Goal: Task Accomplishment & Management: Manage account settings

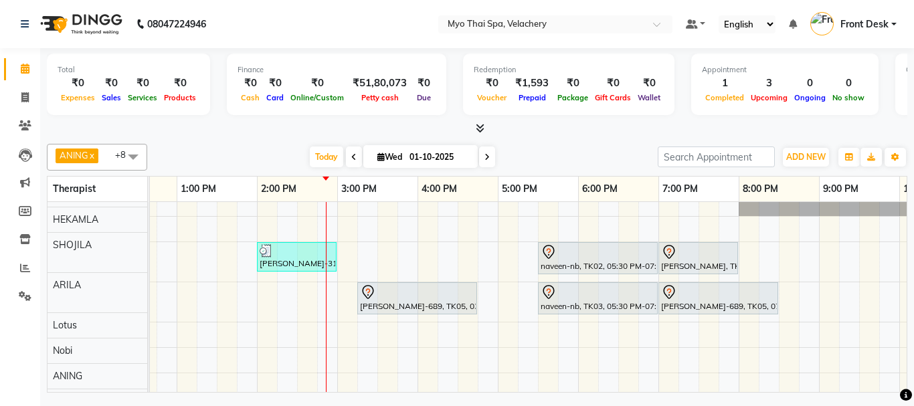
scroll to position [11, 0]
click at [330, 228] on div "[PERSON_NAME]-3126 vel, TK04, 02:00 PM-03:00 PM, FOOT SPA 60 min naveen-nb, TK0…" at bounding box center [458, 320] width 1204 height 258
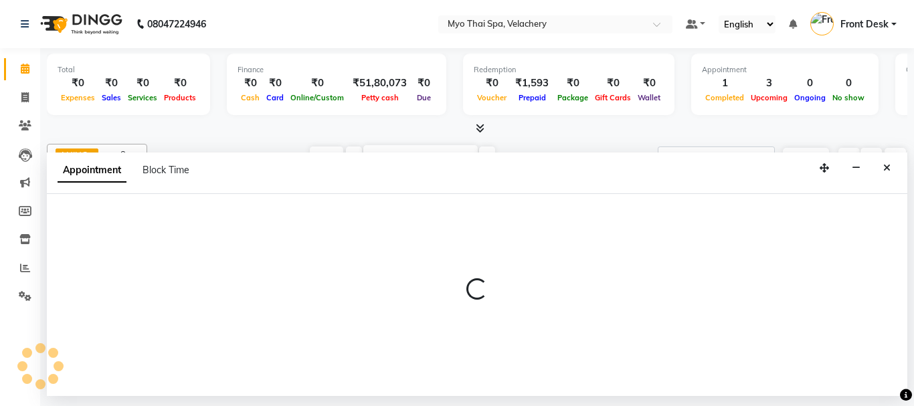
select select "37459"
select select "885"
select select "tentative"
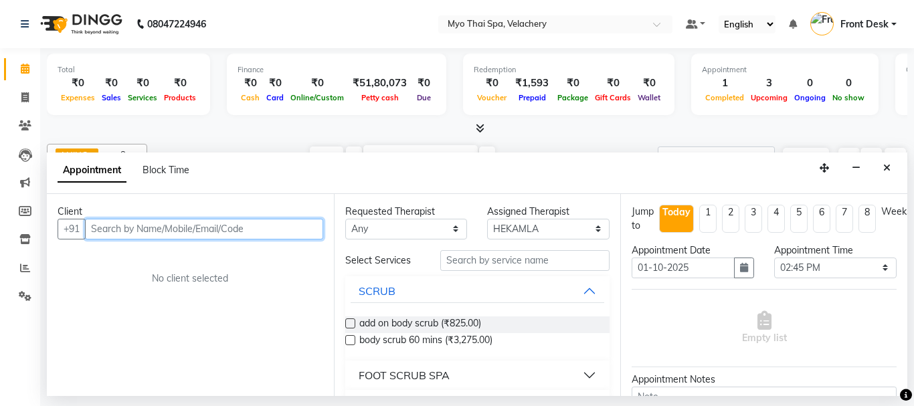
click at [103, 228] on input "text" at bounding box center [204, 229] width 238 height 21
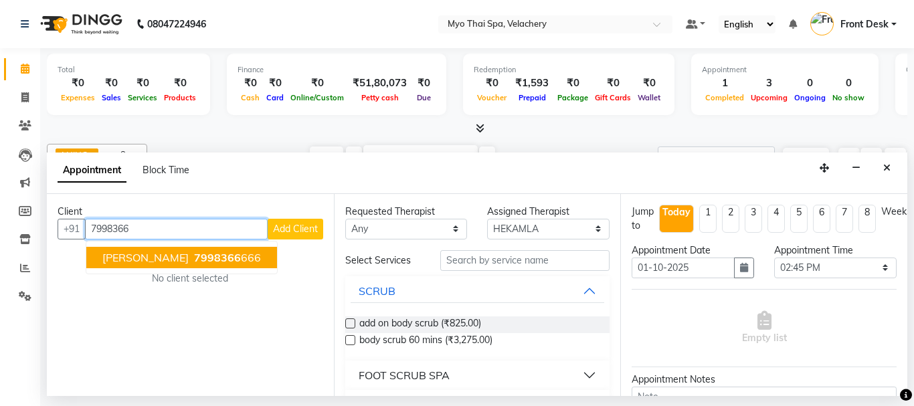
click at [128, 258] on button "[PERSON_NAME] 7998366 666" at bounding box center [181, 257] width 191 height 21
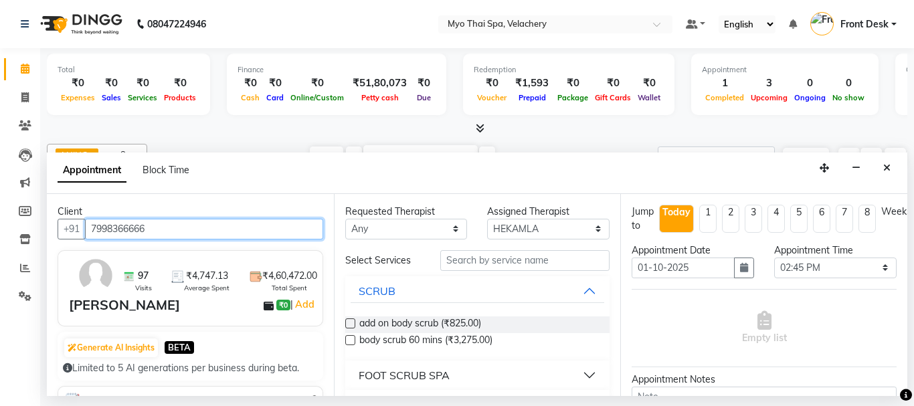
type input "7998366666"
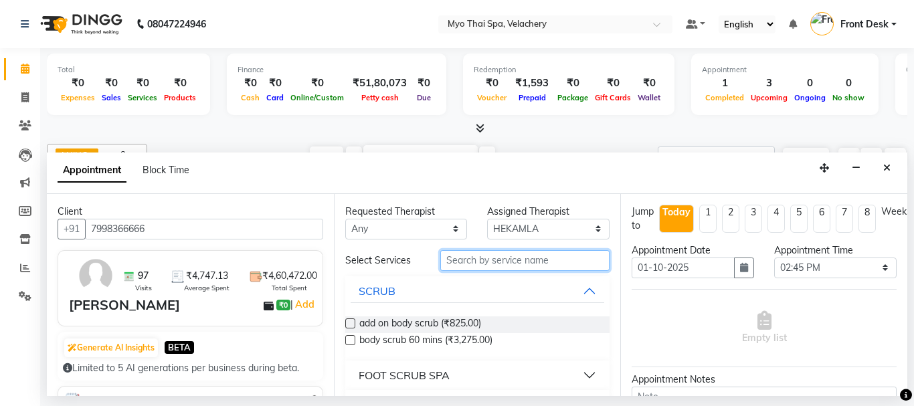
click at [462, 259] on input "text" at bounding box center [525, 260] width 170 height 21
click at [458, 260] on input "text" at bounding box center [525, 260] width 170 height 21
type input "swe"
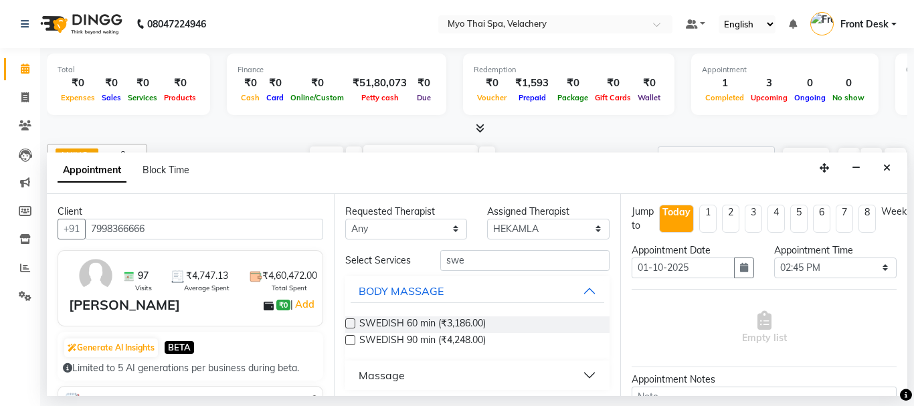
click at [349, 321] on label at bounding box center [350, 323] width 10 height 10
click at [349, 321] on input "checkbox" at bounding box center [349, 324] width 9 height 9
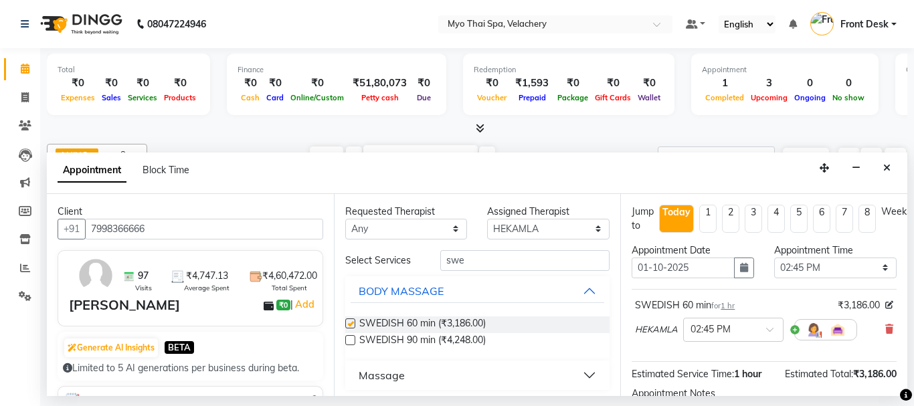
checkbox input "false"
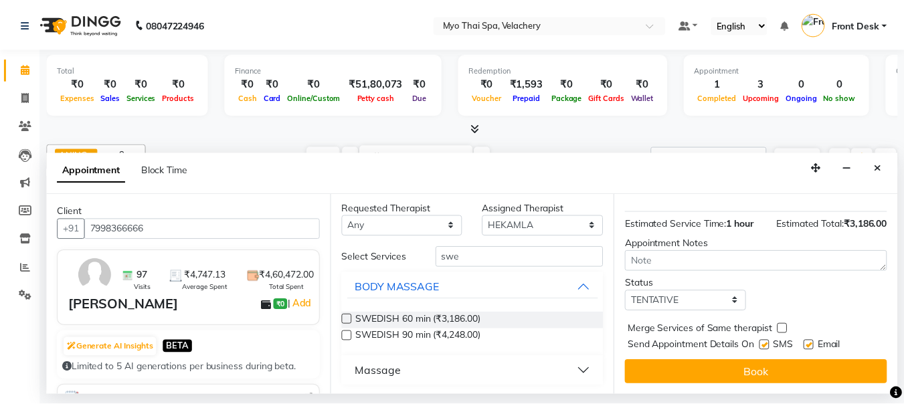
scroll to position [5, 0]
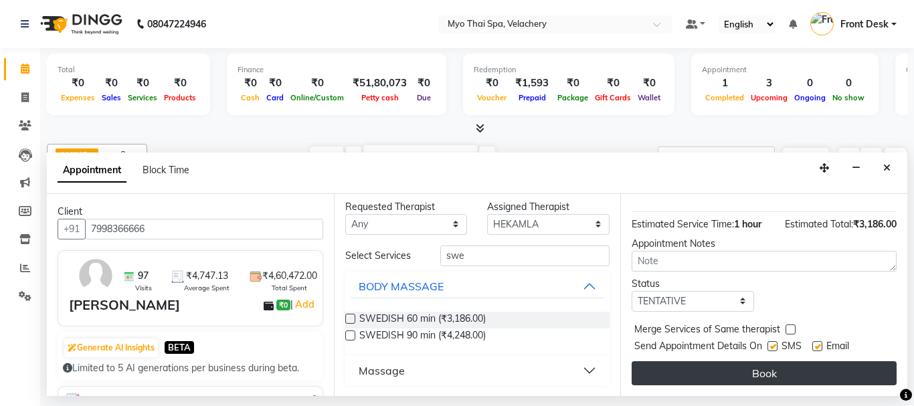
click at [707, 361] on button "Book" at bounding box center [764, 373] width 265 height 24
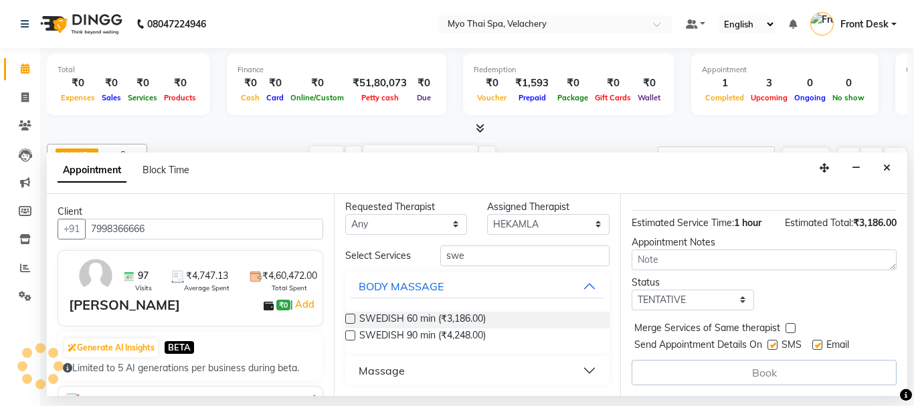
click at [707, 360] on div "Book" at bounding box center [764, 372] width 265 height 25
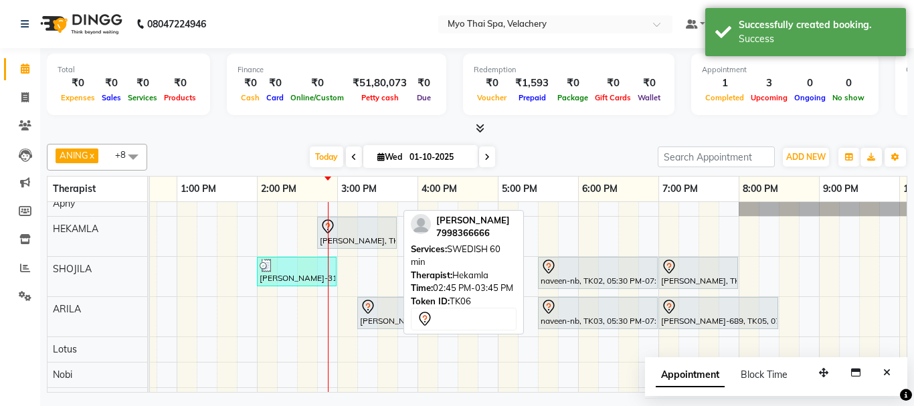
click at [342, 232] on div at bounding box center [357, 227] width 74 height 16
select select "7"
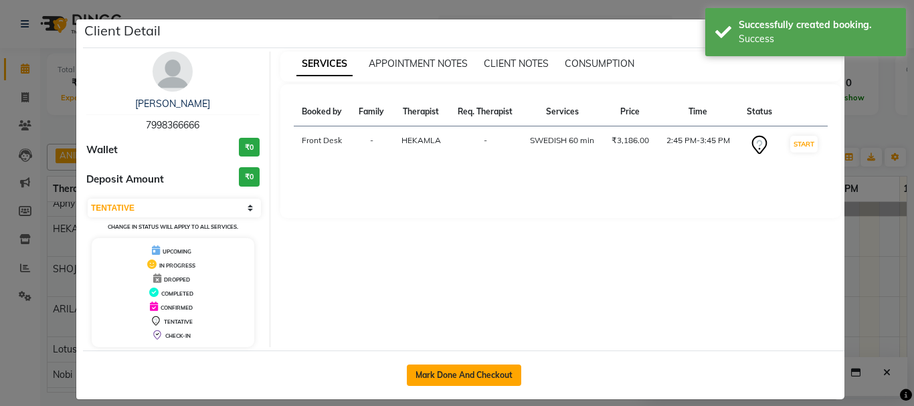
click at [482, 377] on button "Mark Done And Checkout" at bounding box center [464, 375] width 114 height 21
select select "service"
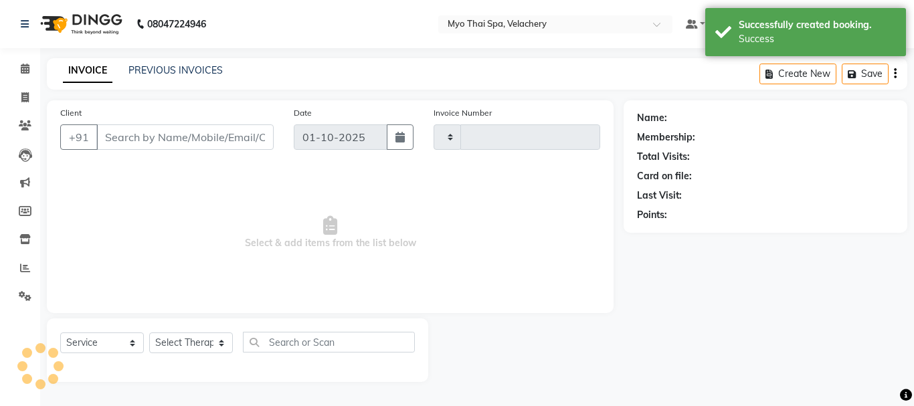
type input "1807"
select select "5554"
type input "7998366666"
select select "37459"
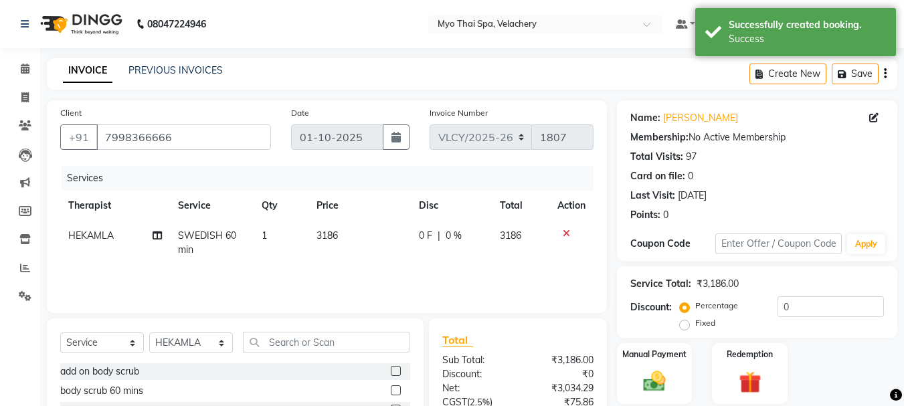
click at [695, 325] on label "Fixed" at bounding box center [705, 323] width 20 height 12
click at [688, 325] on input "Fixed" at bounding box center [686, 322] width 9 height 9
radio input "true"
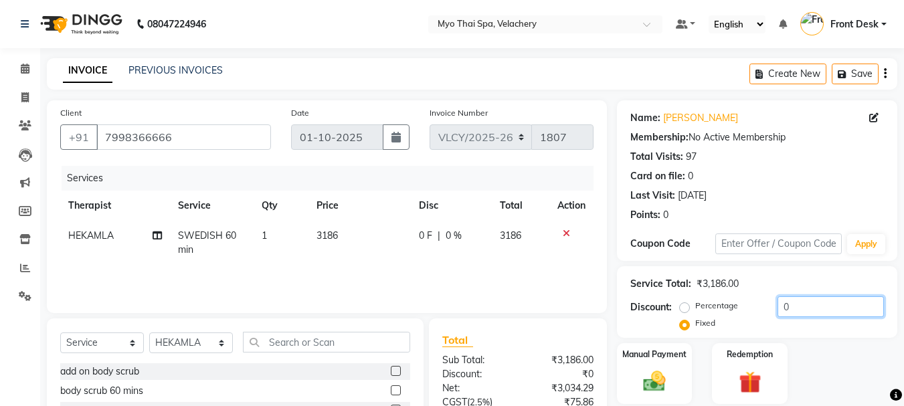
click at [789, 305] on input "0" at bounding box center [830, 306] width 106 height 21
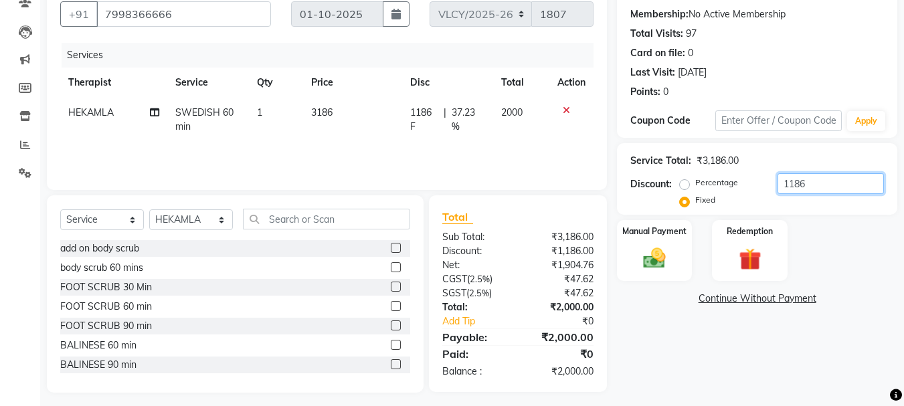
scroll to position [130, 0]
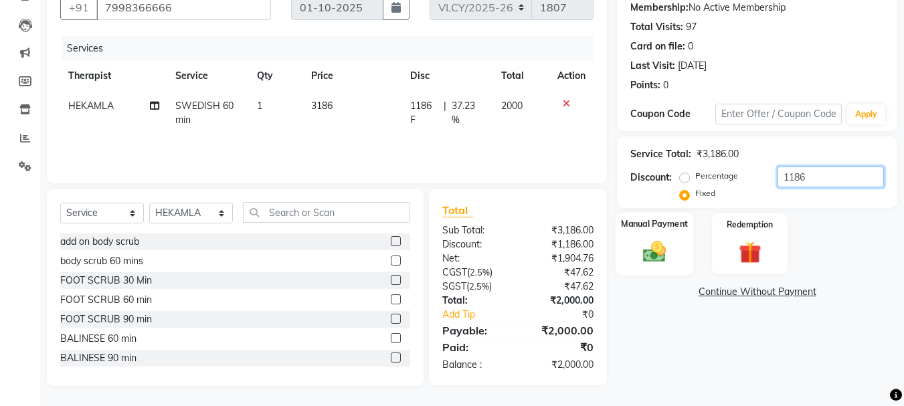
type input "1186"
click at [651, 238] on img at bounding box center [654, 251] width 37 height 27
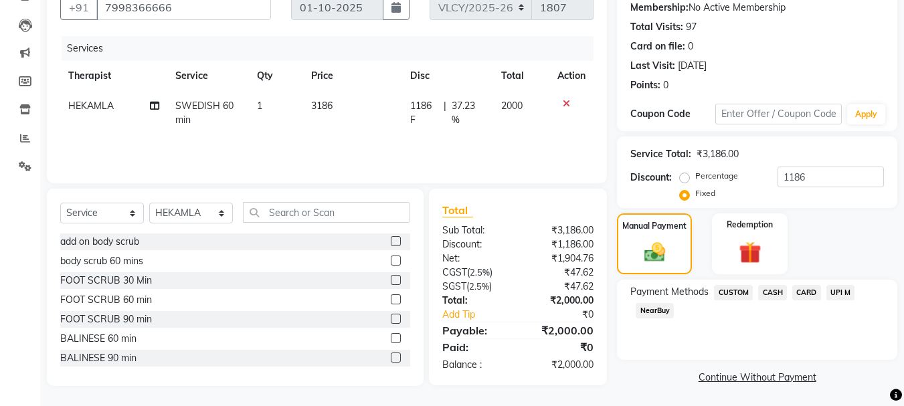
click at [807, 291] on span "CARD" at bounding box center [806, 292] width 29 height 15
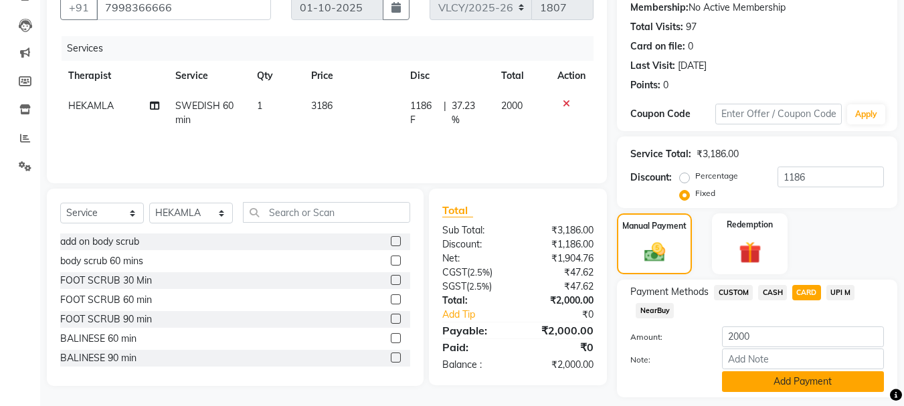
click at [757, 379] on button "Add Payment" at bounding box center [803, 381] width 162 height 21
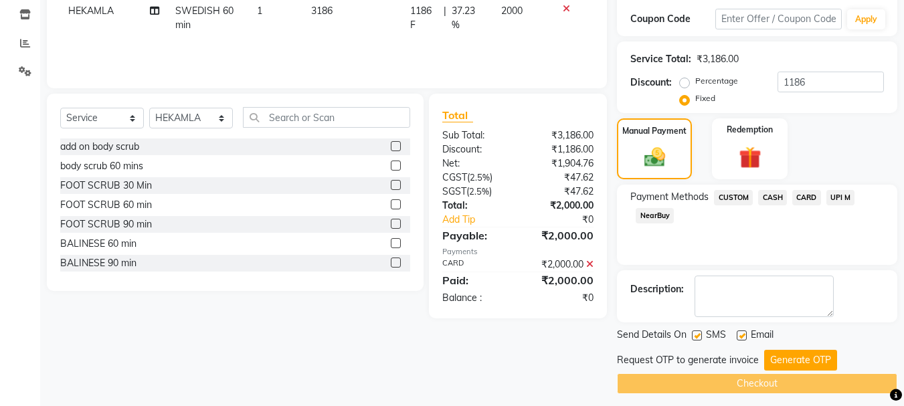
scroll to position [233, 0]
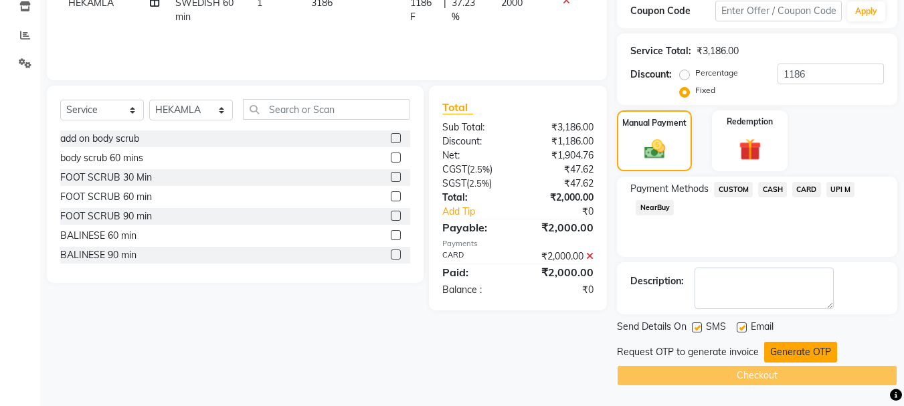
click at [784, 348] on button "Generate OTP" at bounding box center [800, 352] width 73 height 21
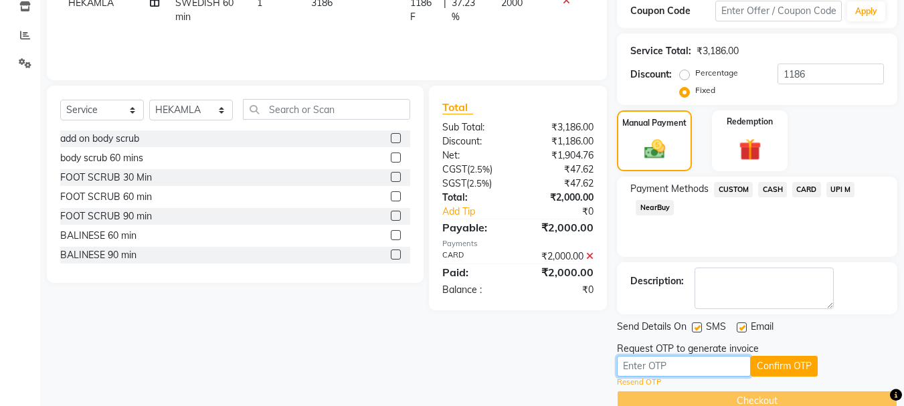
click at [672, 369] on input "text" at bounding box center [684, 366] width 134 height 21
type input "7618"
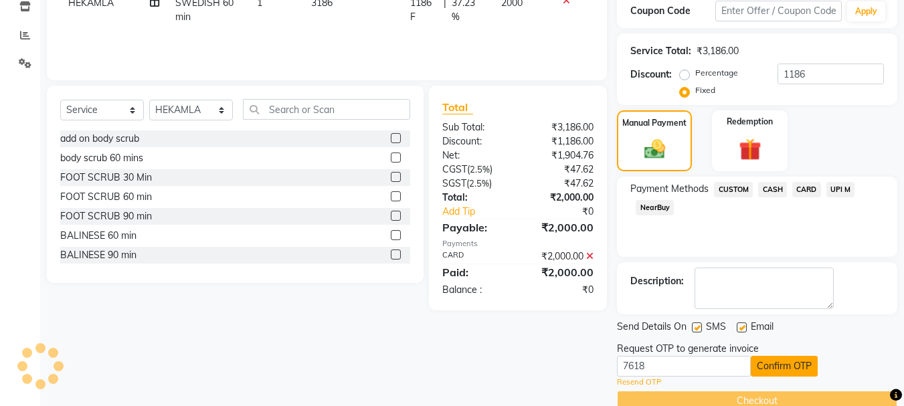
click at [789, 367] on button "Confirm OTP" at bounding box center [784, 366] width 67 height 21
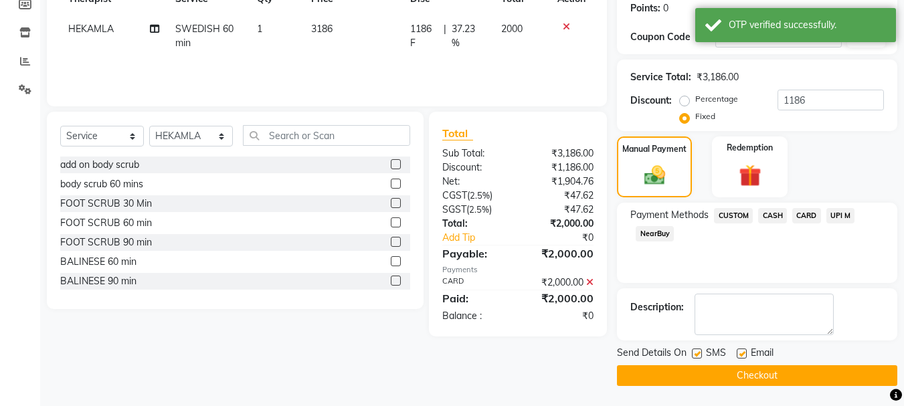
click at [745, 371] on button "Checkout" at bounding box center [757, 375] width 280 height 21
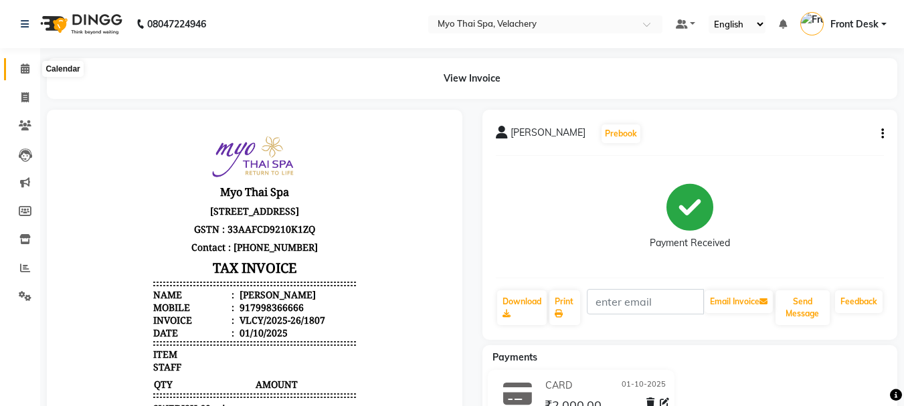
click at [22, 66] on icon at bounding box center [25, 69] width 9 height 10
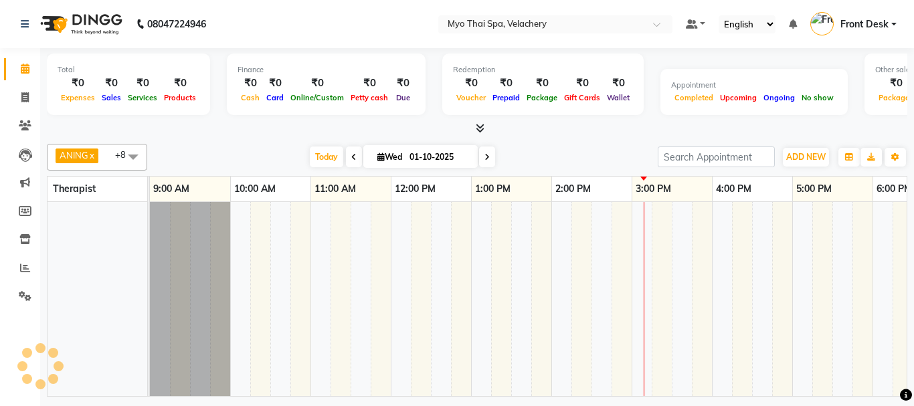
scroll to position [0, 448]
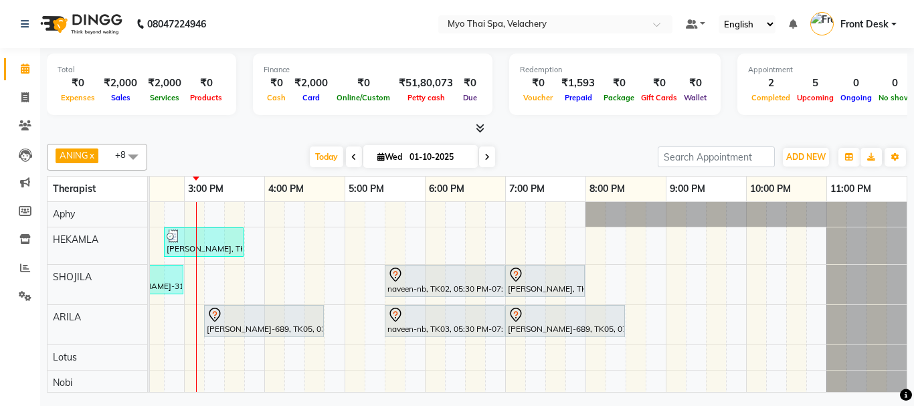
click at [485, 157] on icon at bounding box center [486, 157] width 5 height 8
type input "02-10-2025"
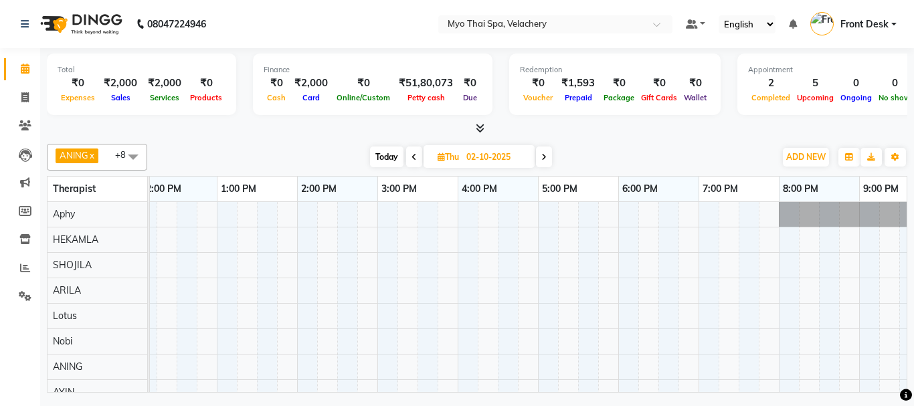
scroll to position [0, 0]
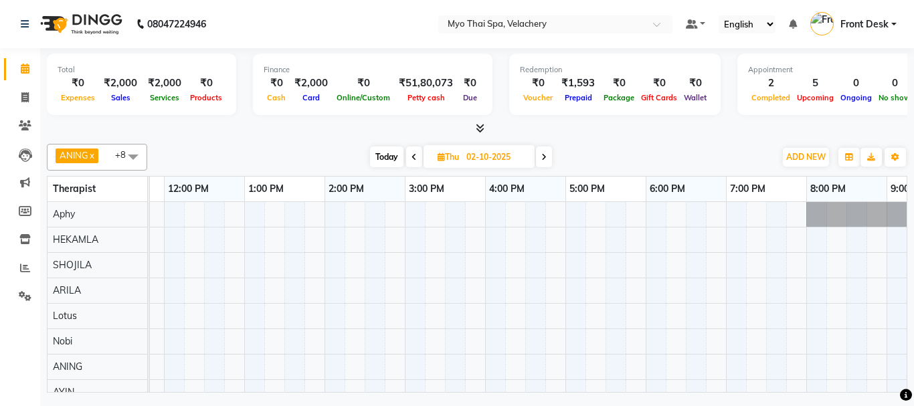
click at [369, 270] on div at bounding box center [525, 316] width 1204 height 228
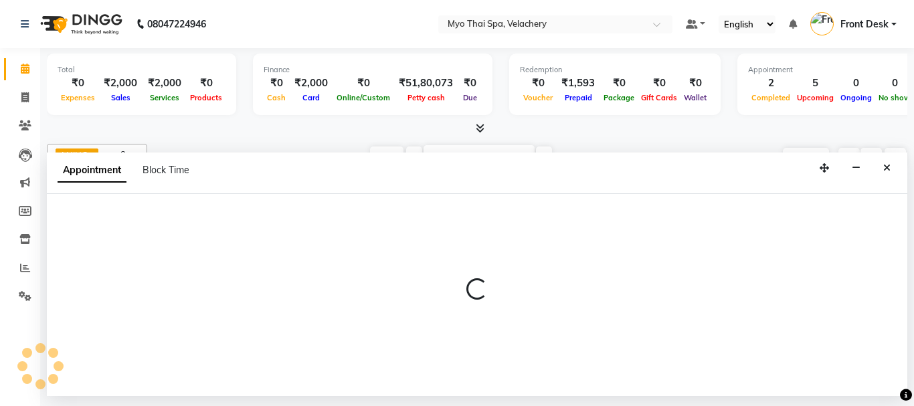
select select "37460"
select select "tentative"
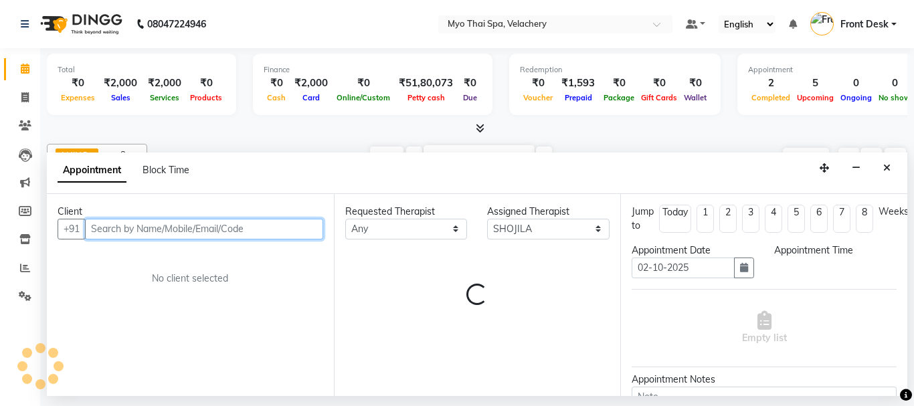
select select "870"
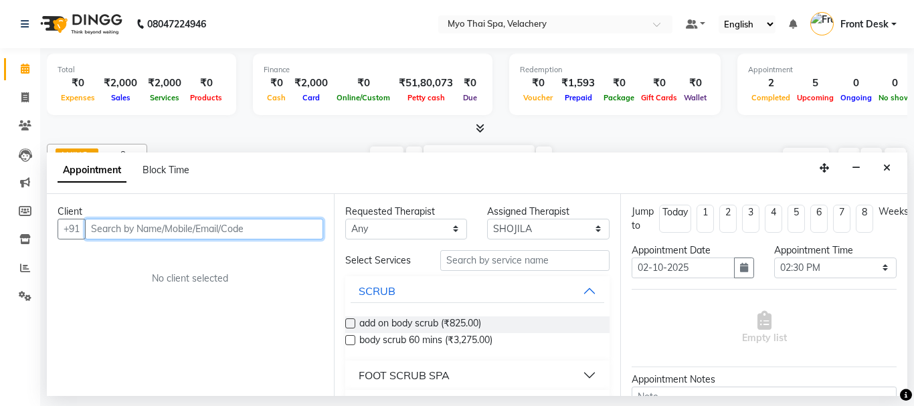
click at [97, 227] on input "text" at bounding box center [204, 229] width 238 height 21
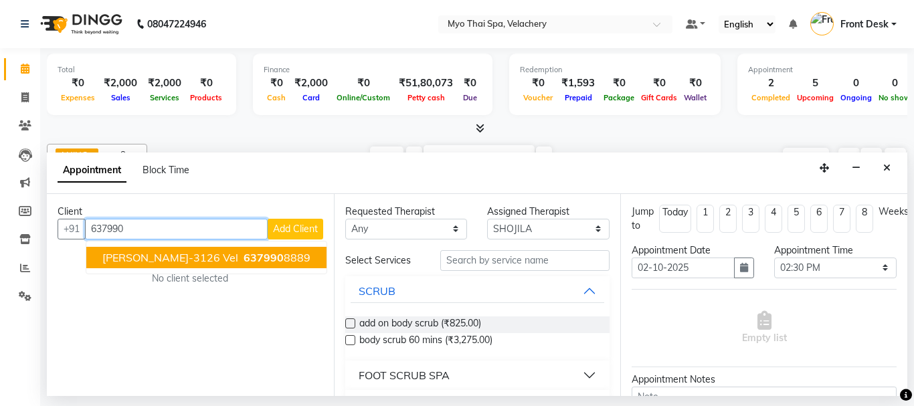
click at [146, 260] on span "[PERSON_NAME]-3126 vel" at bounding box center [170, 257] width 136 height 13
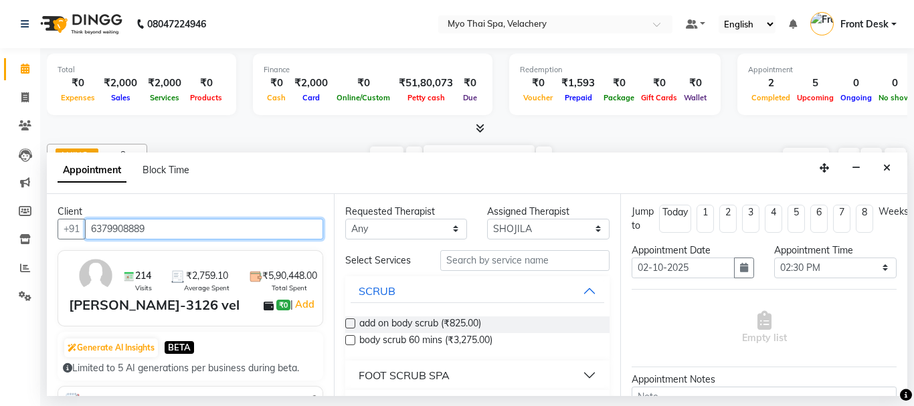
type input "6379908889"
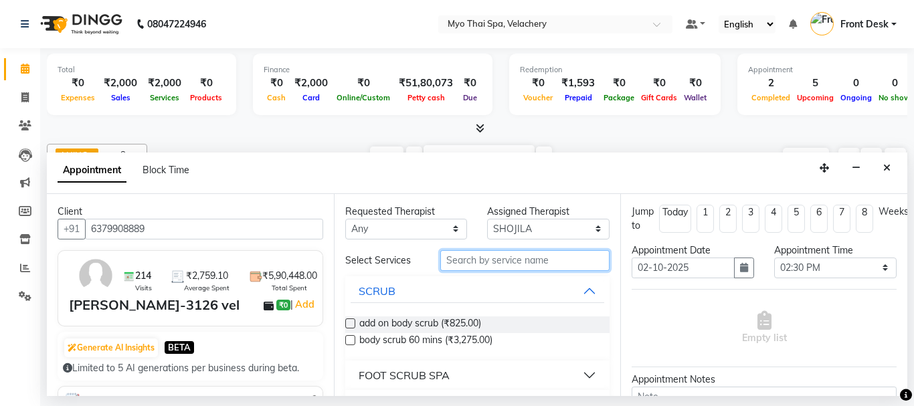
click at [472, 260] on input "text" at bounding box center [525, 260] width 170 height 21
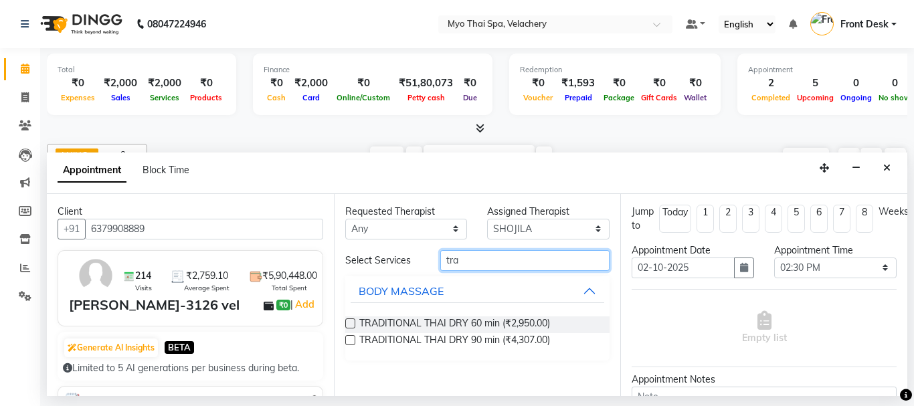
type input "tra"
click at [347, 324] on label at bounding box center [350, 323] width 10 height 10
click at [347, 324] on input "checkbox" at bounding box center [349, 324] width 9 height 9
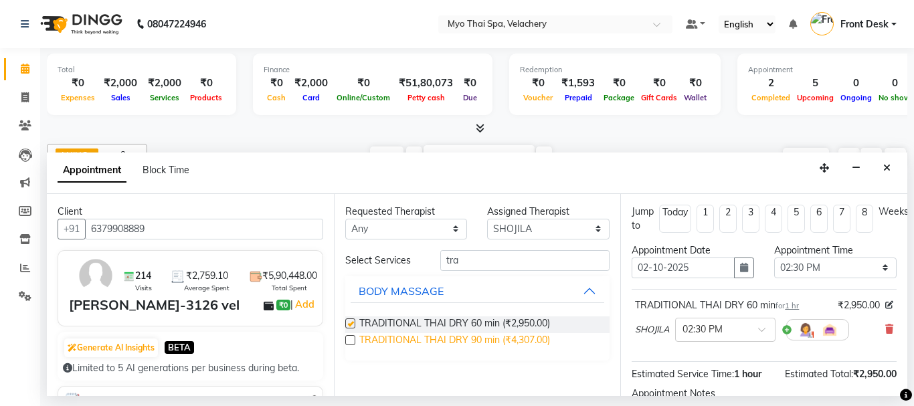
checkbox input "false"
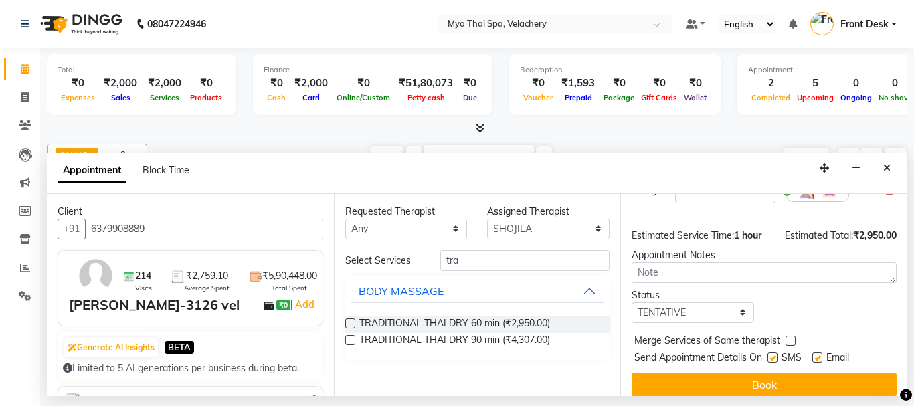
scroll to position [160, 0]
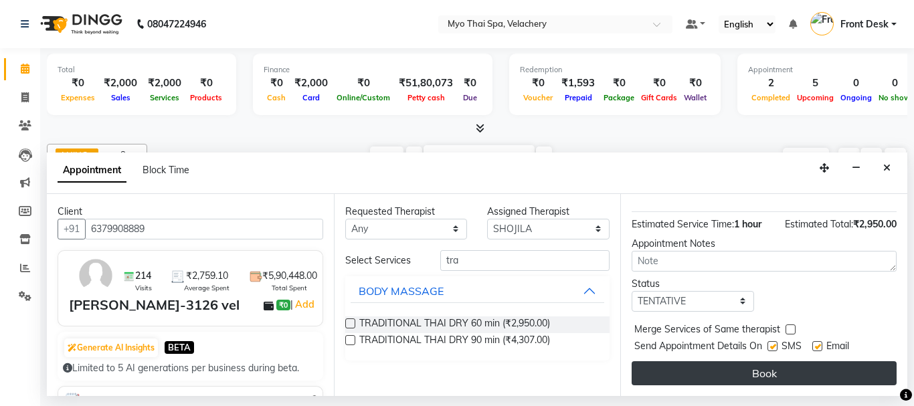
click at [747, 361] on button "Book" at bounding box center [764, 373] width 265 height 24
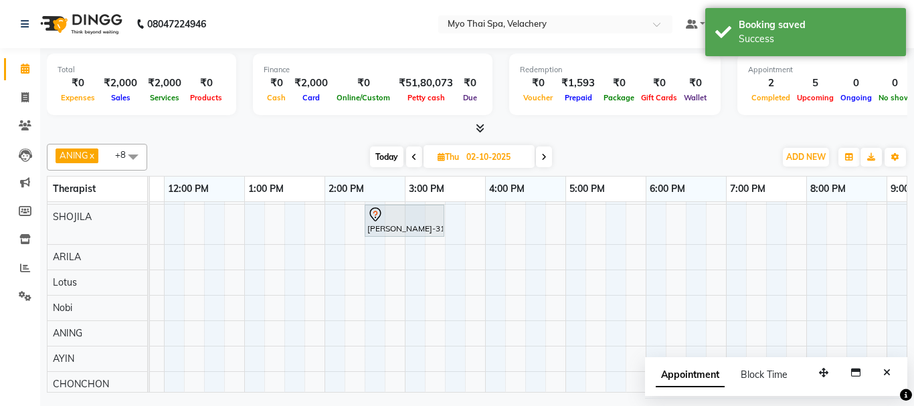
click at [412, 158] on icon at bounding box center [413, 157] width 5 height 8
type input "01-10-2025"
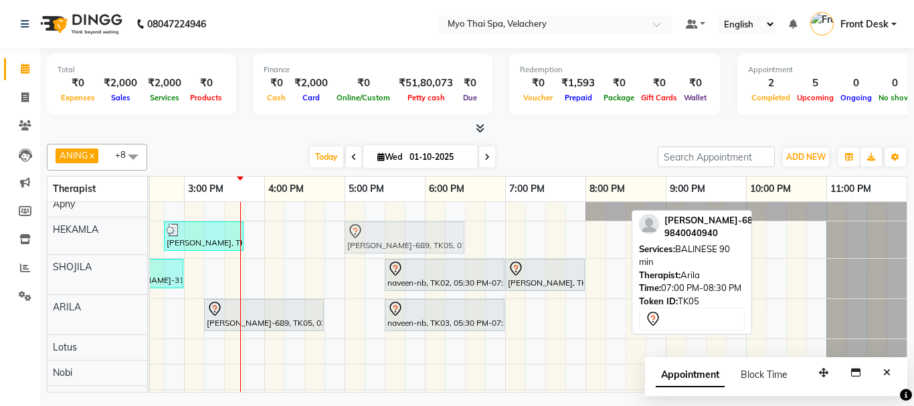
scroll to position [7, 0]
drag, startPoint x: 534, startPoint y: 298, endPoint x: 373, endPoint y: 223, distance: 176.9
click at [373, 223] on tbody "[PERSON_NAME], TK06, 02:45 PM-03:45 PM, SWEDISH 60 min [PERSON_NAME]-689, TK05,…" at bounding box center [304, 331] width 1204 height 270
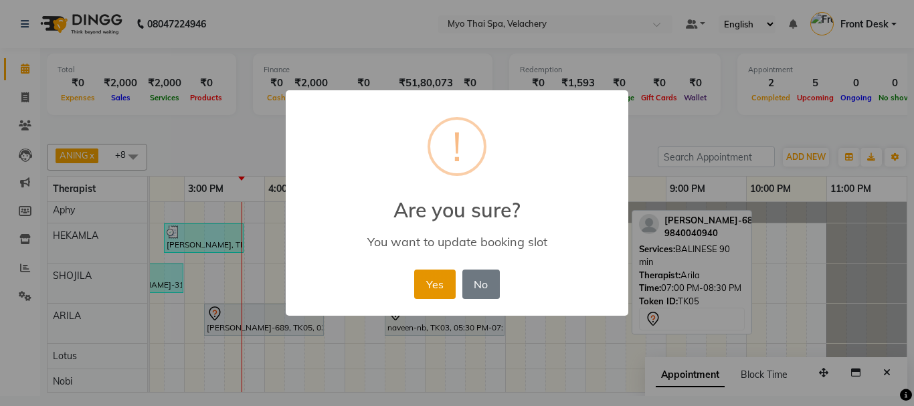
click at [428, 278] on button "Yes" at bounding box center [434, 284] width 41 height 29
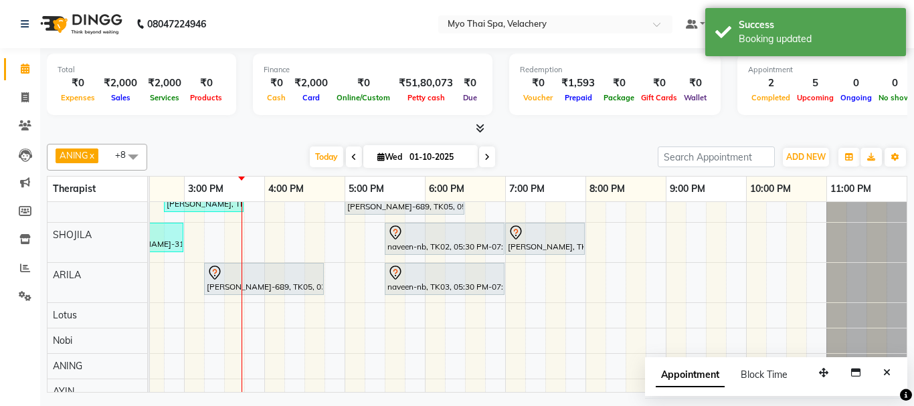
scroll to position [92, 0]
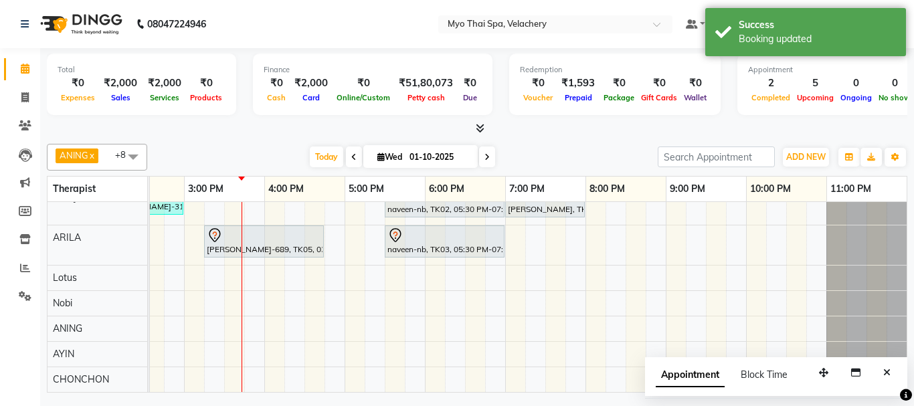
click at [254, 270] on div "[PERSON_NAME], TK06, 02:45 PM-03:45 PM, SWEDISH 60 min [PERSON_NAME]-689, TK05,…" at bounding box center [304, 256] width 1204 height 272
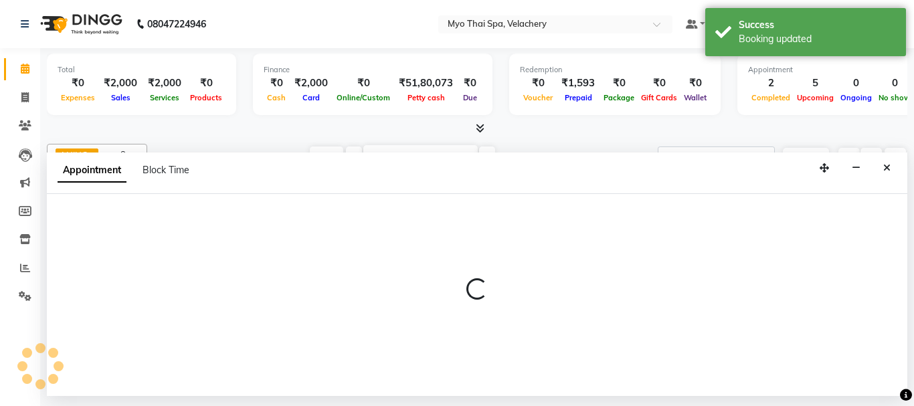
select select "76519"
select select "945"
select select "tentative"
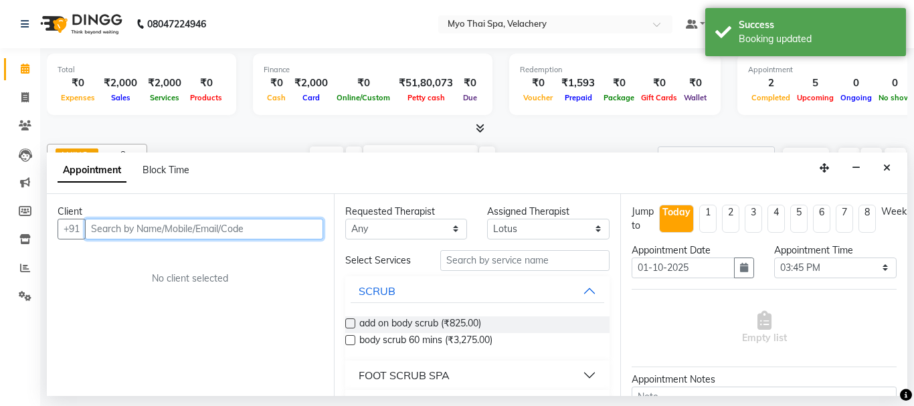
click at [100, 226] on input "text" at bounding box center [204, 229] width 238 height 21
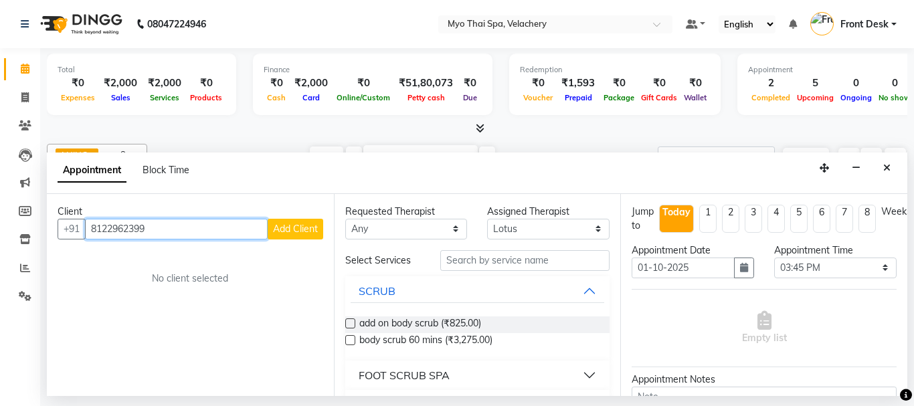
type input "8122962399"
click at [277, 223] on span "Add Client" at bounding box center [295, 229] width 45 height 12
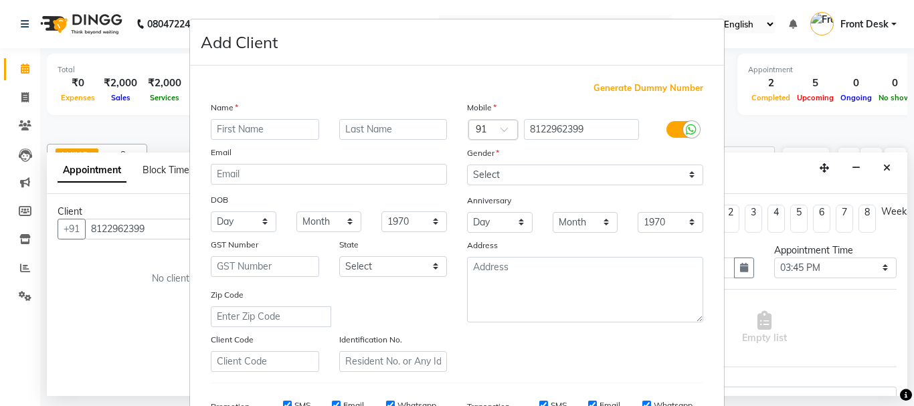
click at [225, 126] on input "text" at bounding box center [265, 129] width 108 height 21
type input "ranjit"
click at [506, 169] on select "Select [DEMOGRAPHIC_DATA] [DEMOGRAPHIC_DATA] Other Prefer Not To Say" at bounding box center [585, 175] width 236 height 21
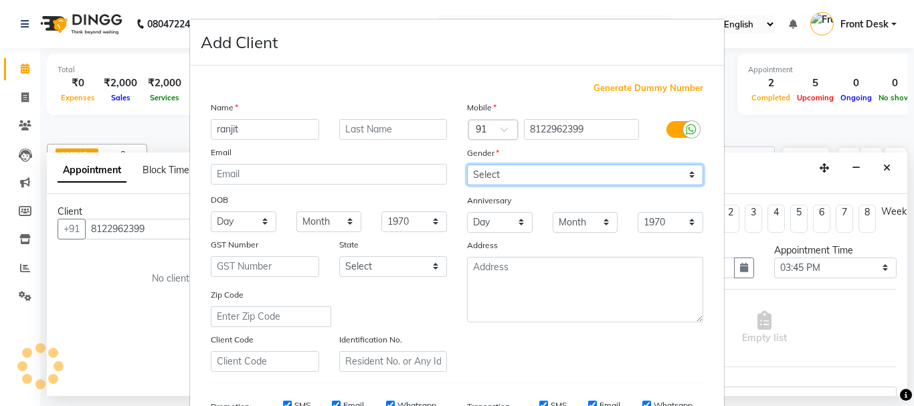
select select "[DEMOGRAPHIC_DATA]"
click at [467, 165] on select "Select [DEMOGRAPHIC_DATA] [DEMOGRAPHIC_DATA] Other Prefer Not To Say" at bounding box center [585, 175] width 236 height 21
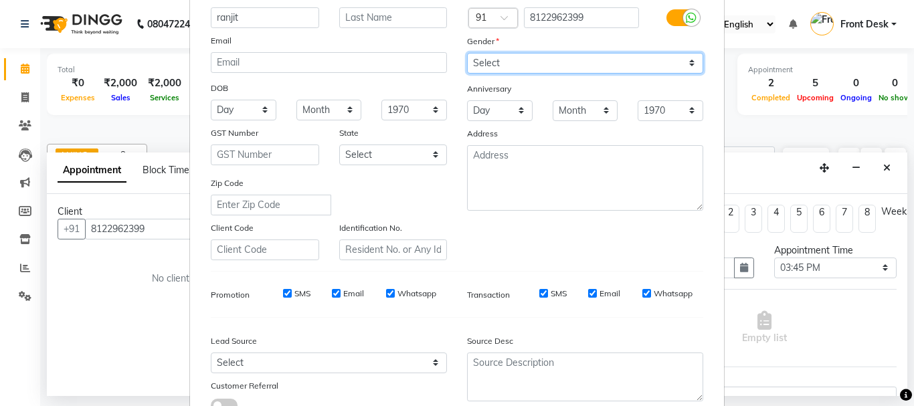
scroll to position [211, 0]
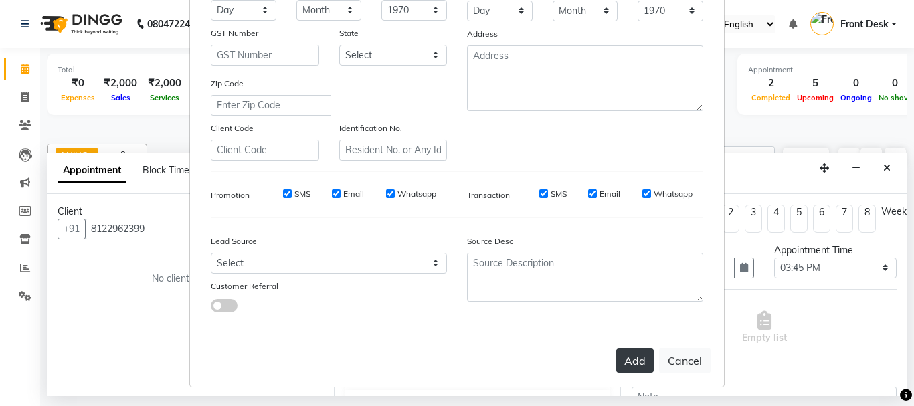
click at [626, 358] on button "Add" at bounding box center [634, 361] width 37 height 24
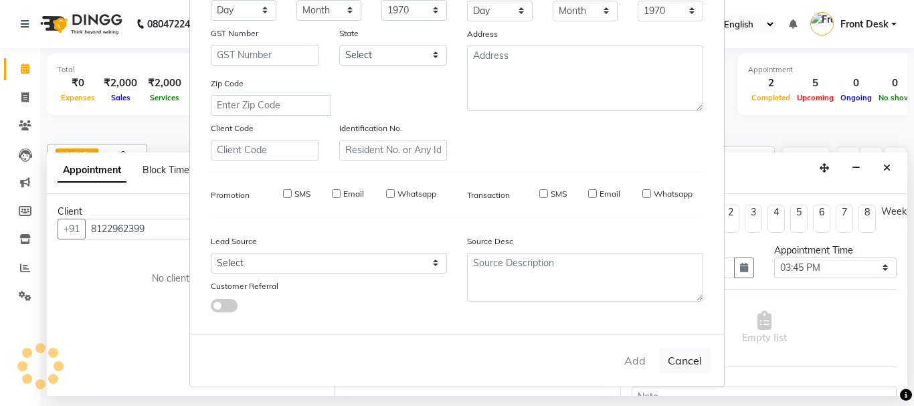
select select
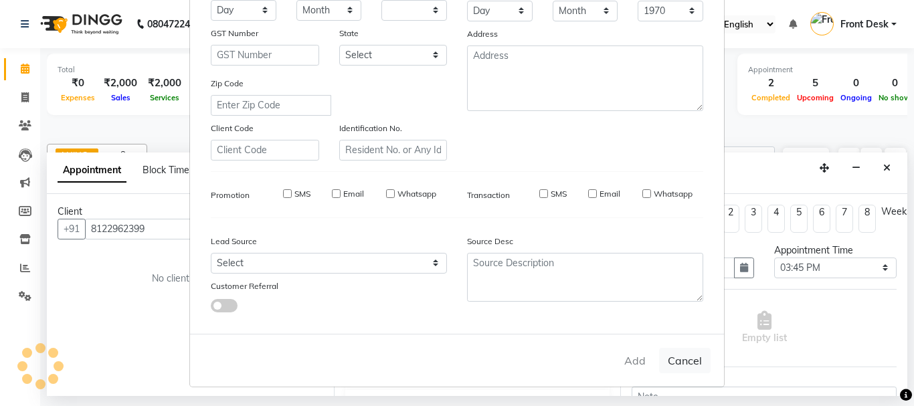
select select
checkbox input "false"
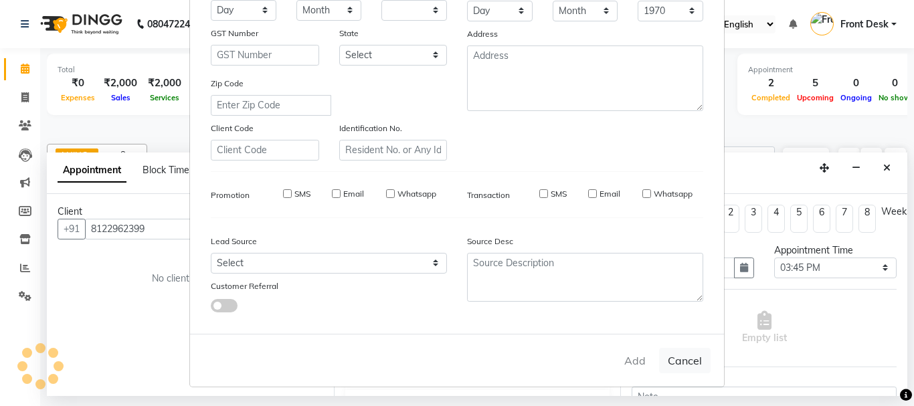
checkbox input "false"
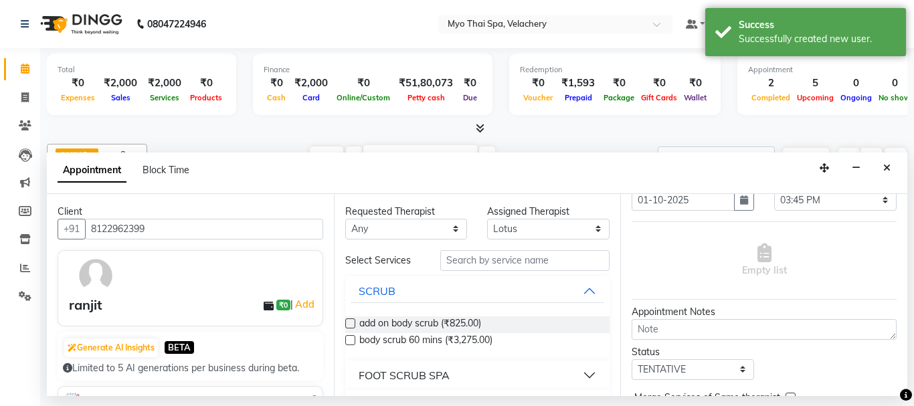
scroll to position [134, 0]
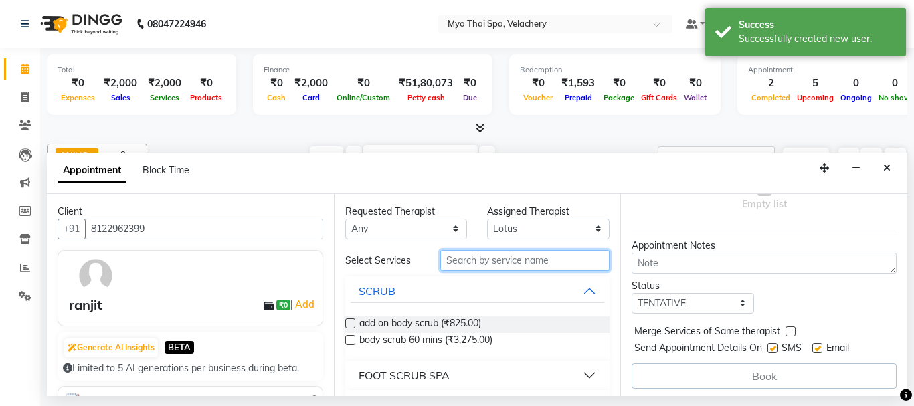
click at [466, 259] on input "text" at bounding box center [525, 260] width 170 height 21
type input "deep"
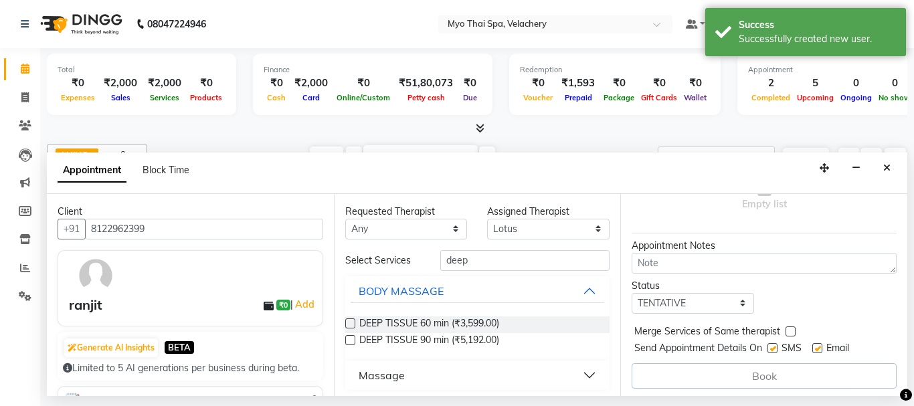
click at [348, 322] on label at bounding box center [350, 323] width 10 height 10
click at [348, 322] on input "checkbox" at bounding box center [349, 324] width 9 height 9
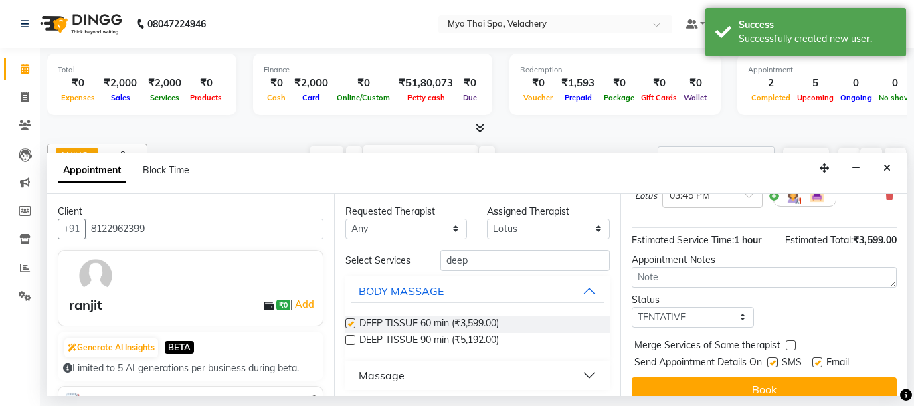
checkbox input "false"
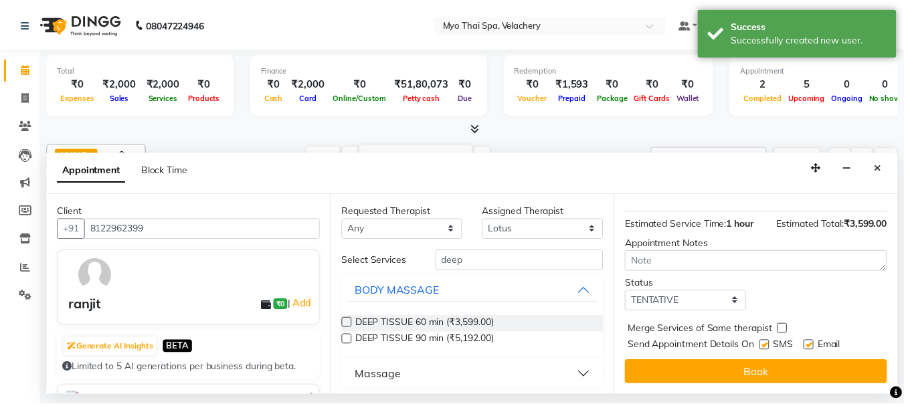
scroll to position [160, 0]
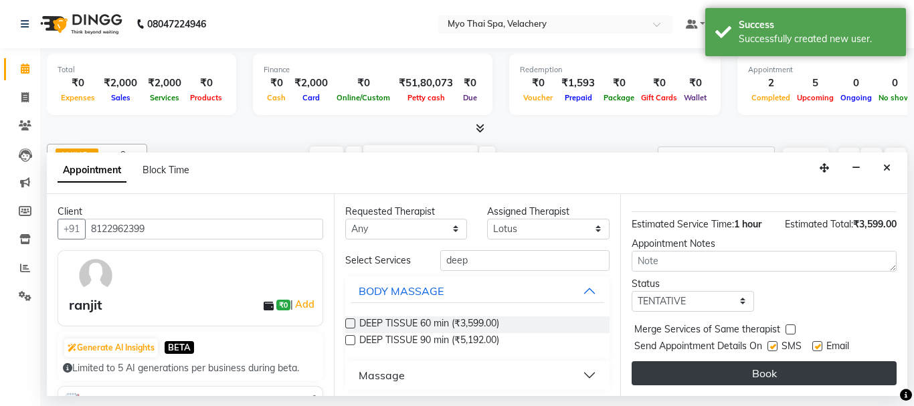
click at [716, 361] on button "Book" at bounding box center [764, 373] width 265 height 24
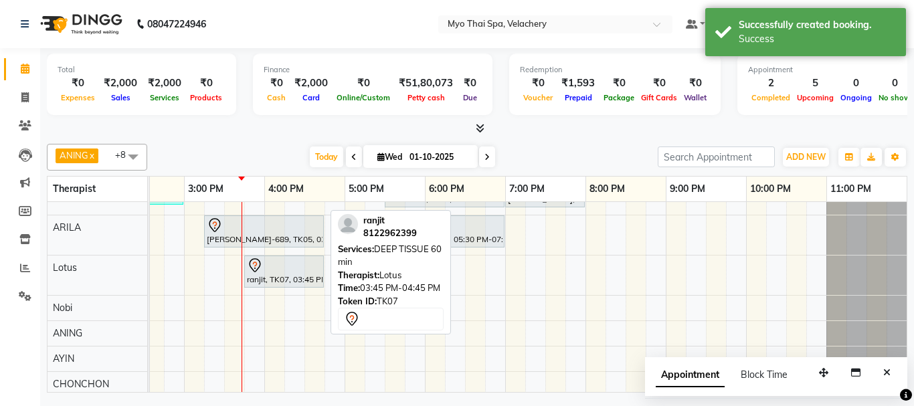
click at [278, 276] on div "ranjit, TK07, 03:45 PM-04:45 PM, DEEP TISSUE 60 min" at bounding box center [284, 272] width 77 height 28
click at [273, 272] on div "ranjit, TK07, 03:45 PM-04:45 PM, DEEP TISSUE 60 min" at bounding box center [284, 272] width 77 height 28
select select "7"
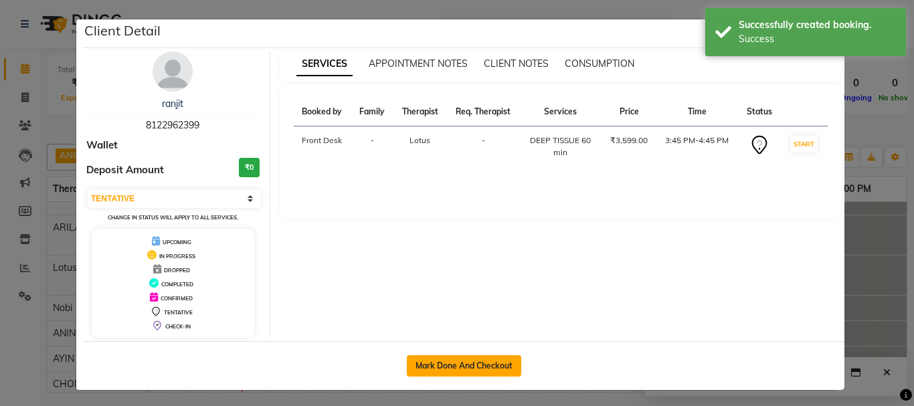
click at [460, 365] on button "Mark Done And Checkout" at bounding box center [464, 365] width 114 height 21
select select "service"
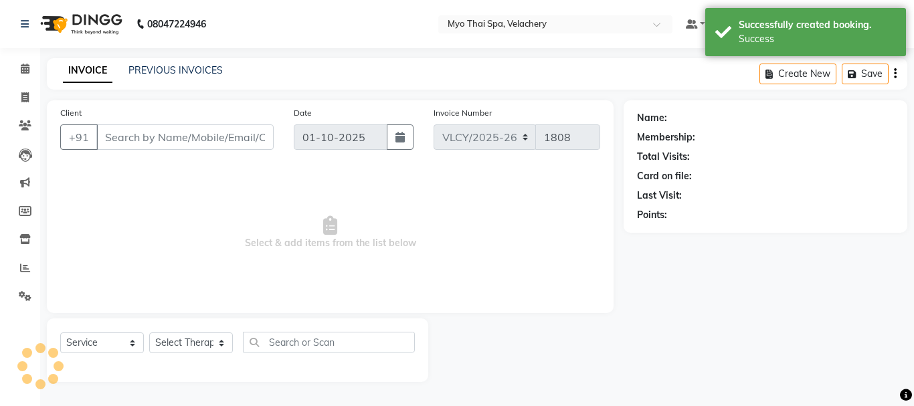
type input "8122962399"
select select "76519"
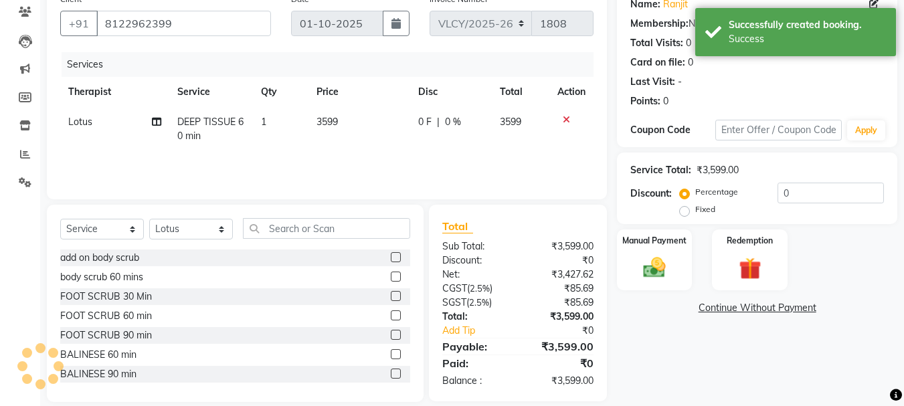
scroll to position [130, 0]
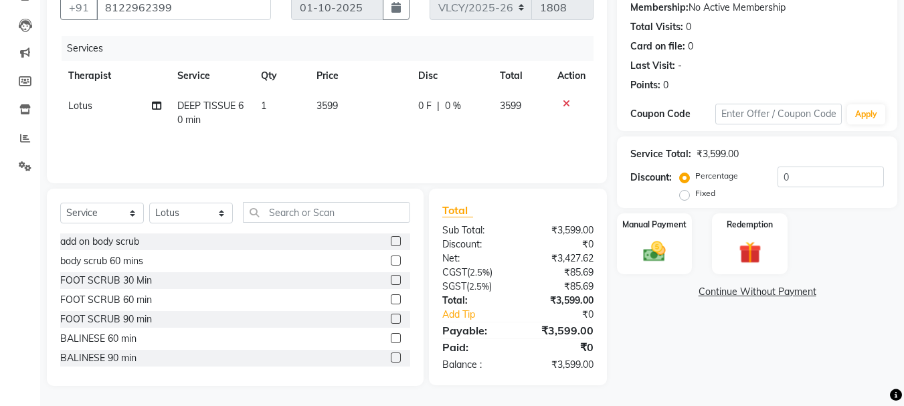
click at [450, 108] on span "0 %" at bounding box center [453, 106] width 16 height 14
select select "76519"
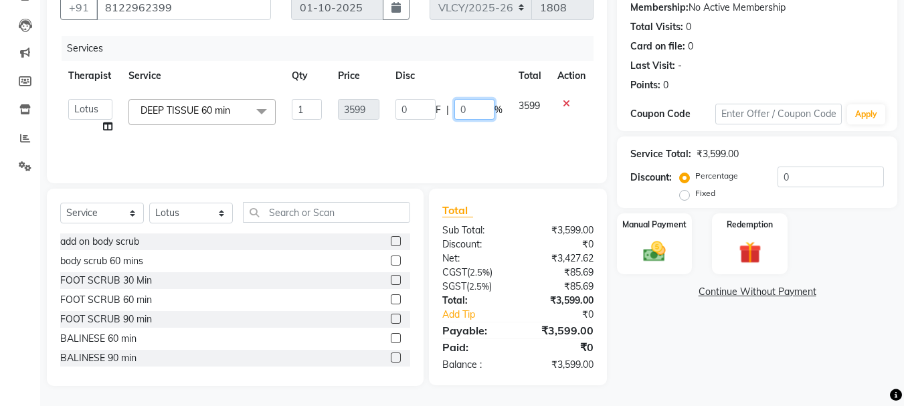
click at [470, 108] on input "0" at bounding box center [474, 109] width 40 height 21
type input "15"
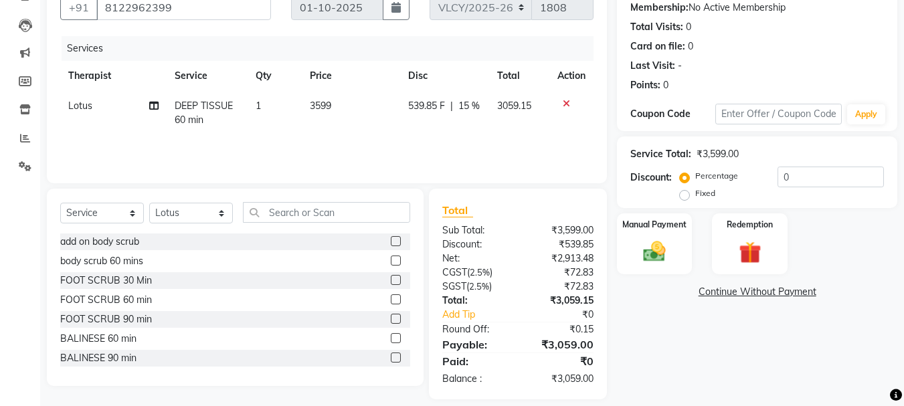
click at [613, 192] on div "Total Sub Total: ₹3,599.00 Discount: ₹539.85 Net: ₹2,913.48 CGST ( 2.5% ) ₹72.8…" at bounding box center [519, 294] width 193 height 211
click at [654, 238] on img at bounding box center [654, 251] width 37 height 27
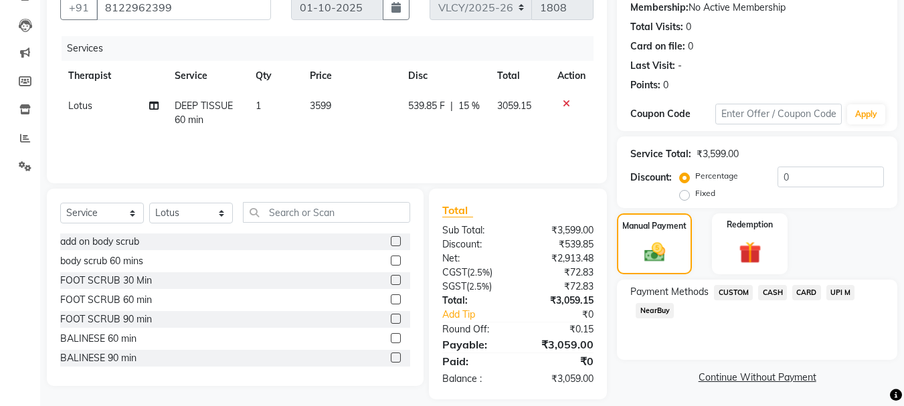
click at [777, 290] on span "CASH" at bounding box center [772, 292] width 29 height 15
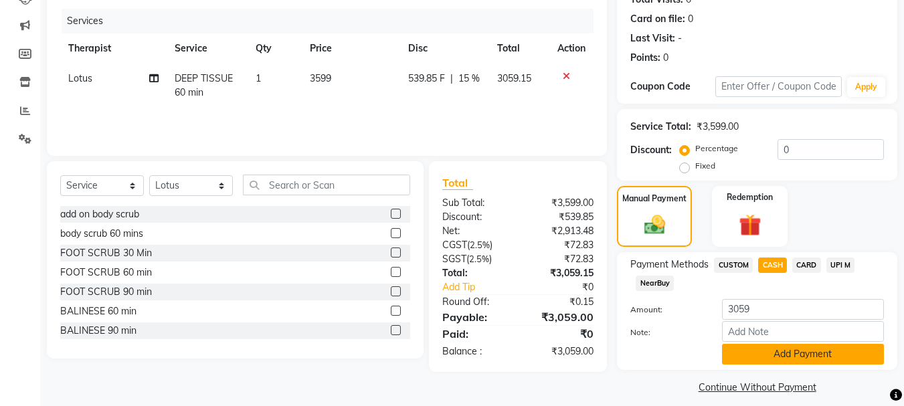
scroll to position [169, 0]
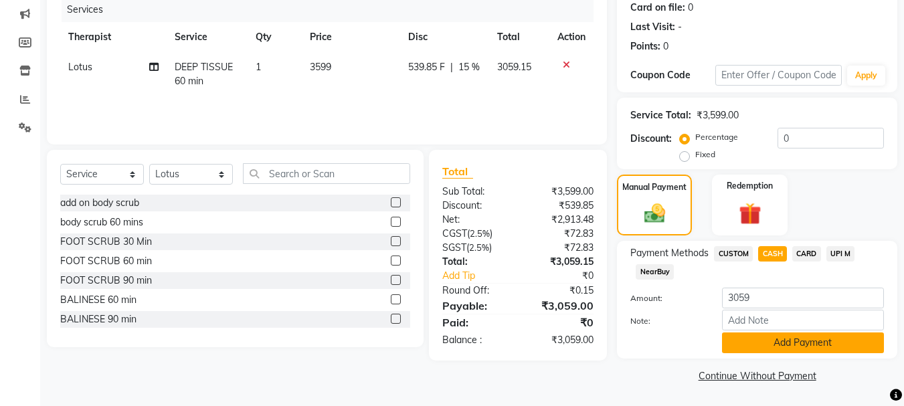
click at [805, 342] on button "Add Payment" at bounding box center [803, 342] width 162 height 21
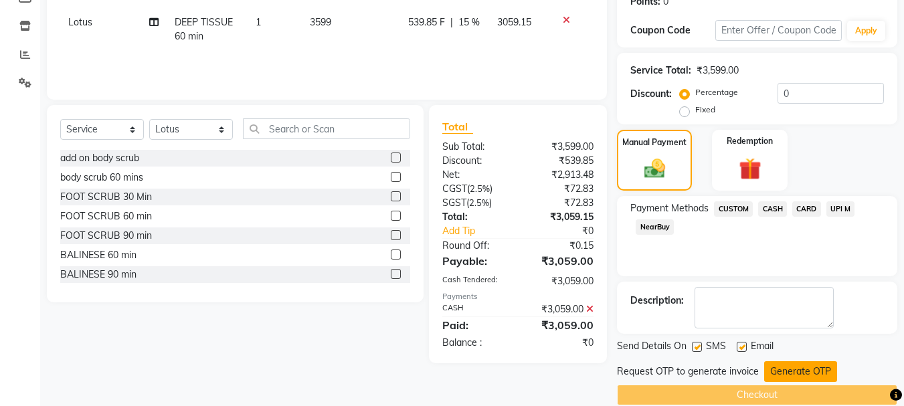
scroll to position [233, 0]
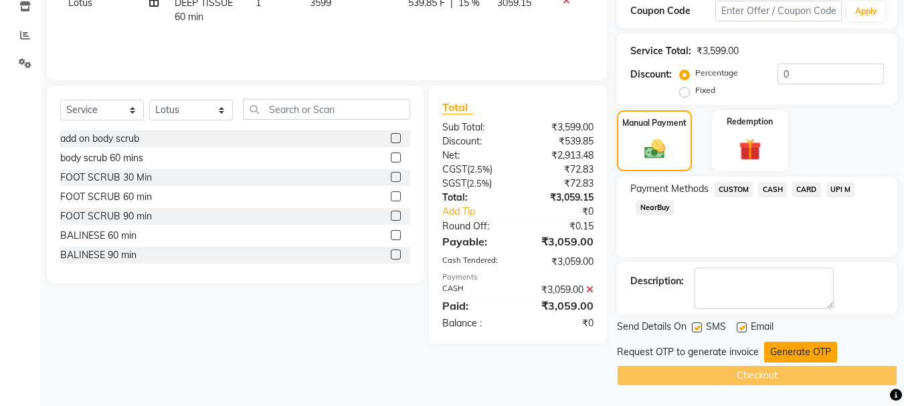
click at [801, 353] on button "Generate OTP" at bounding box center [800, 352] width 73 height 21
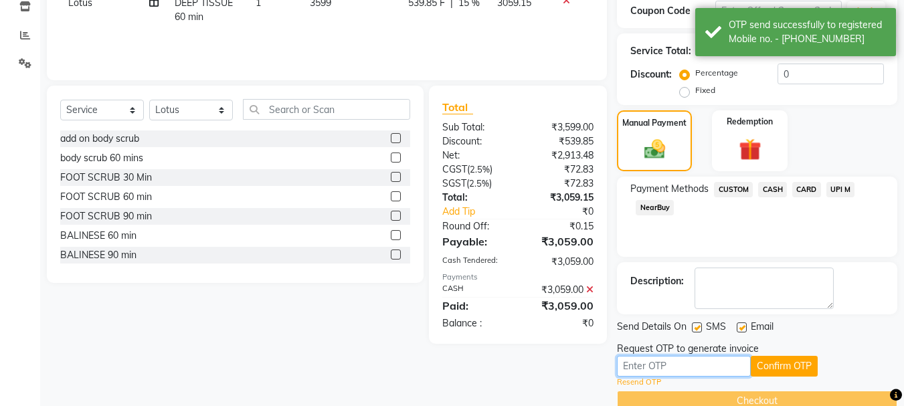
click at [640, 363] on input "text" at bounding box center [684, 366] width 134 height 21
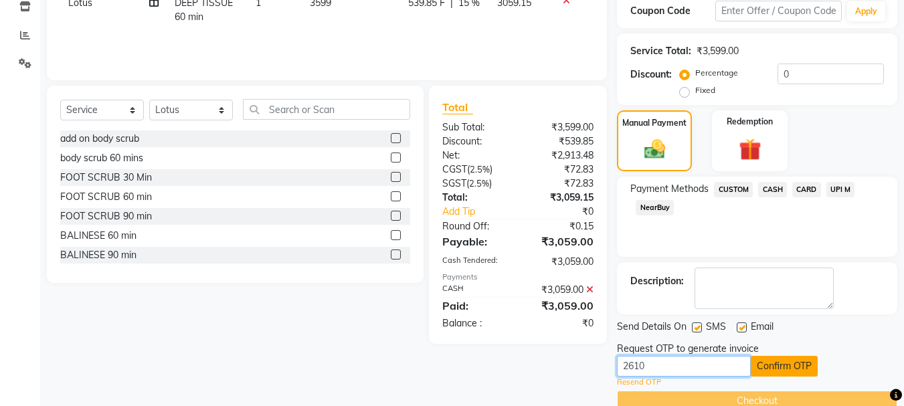
type input "2610"
click at [760, 365] on button "Confirm OTP" at bounding box center [784, 366] width 67 height 21
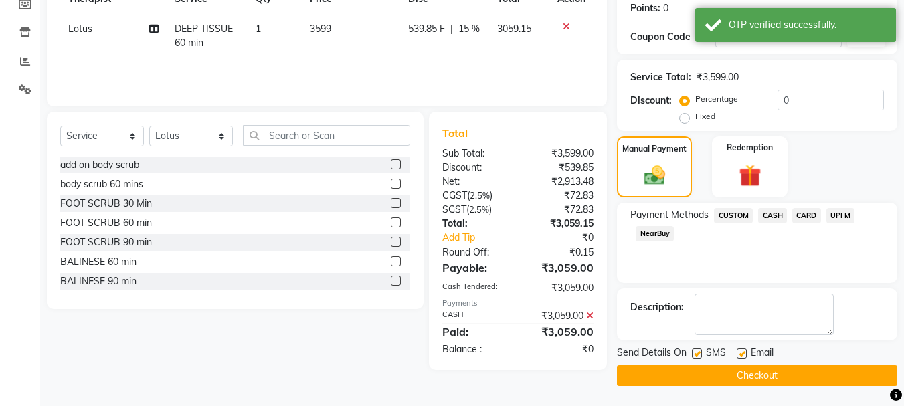
click at [755, 373] on button "Checkout" at bounding box center [757, 375] width 280 height 21
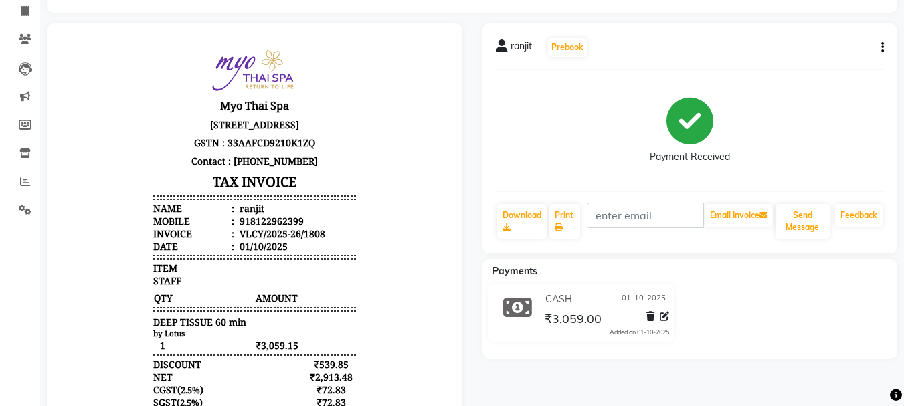
scroll to position [268, 0]
